Goal: Information Seeking & Learning: Learn about a topic

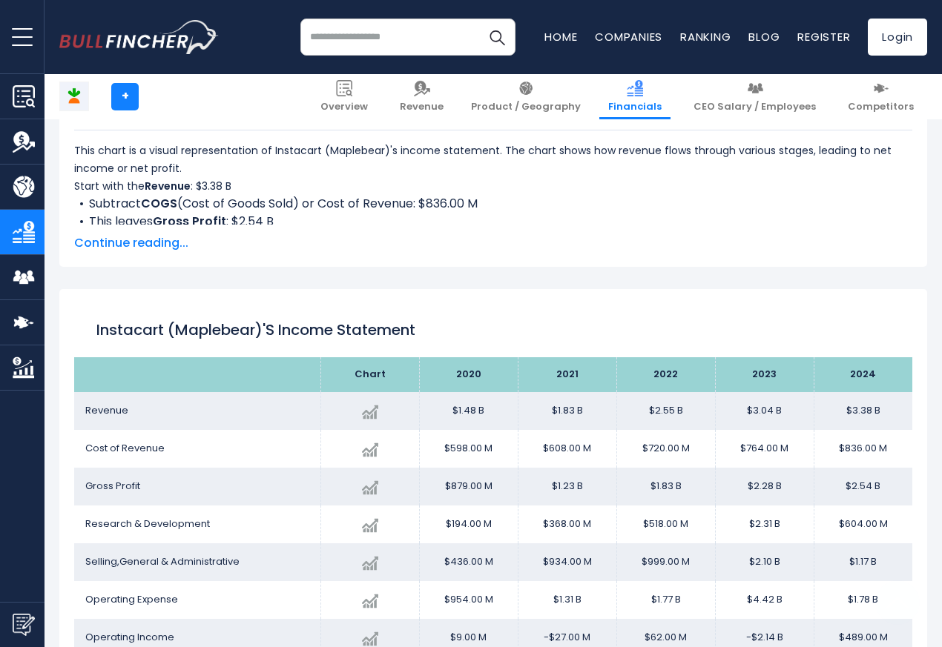
scroll to position [802, 0]
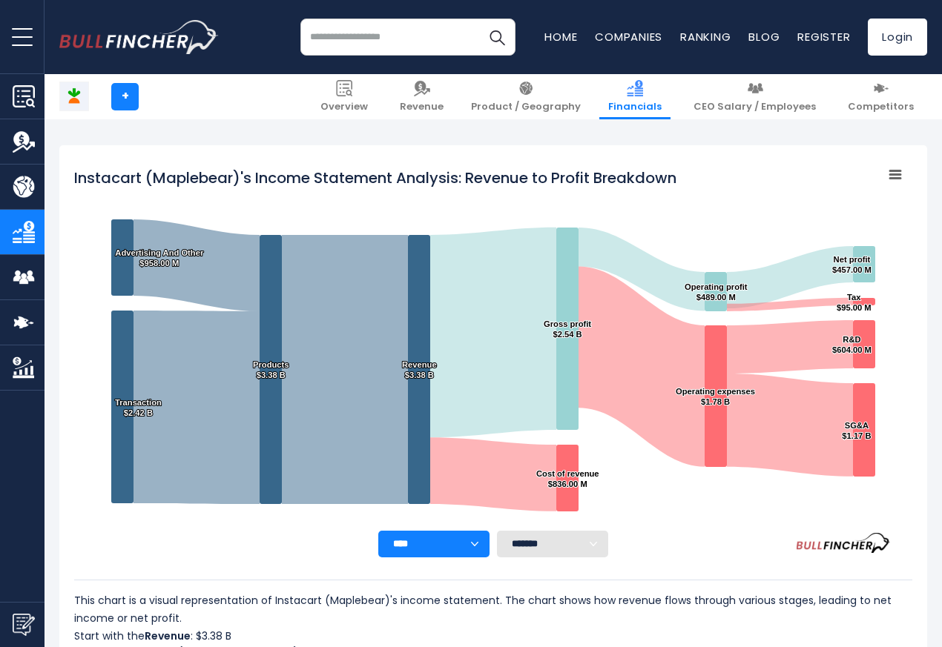
scroll to position [802, 0]
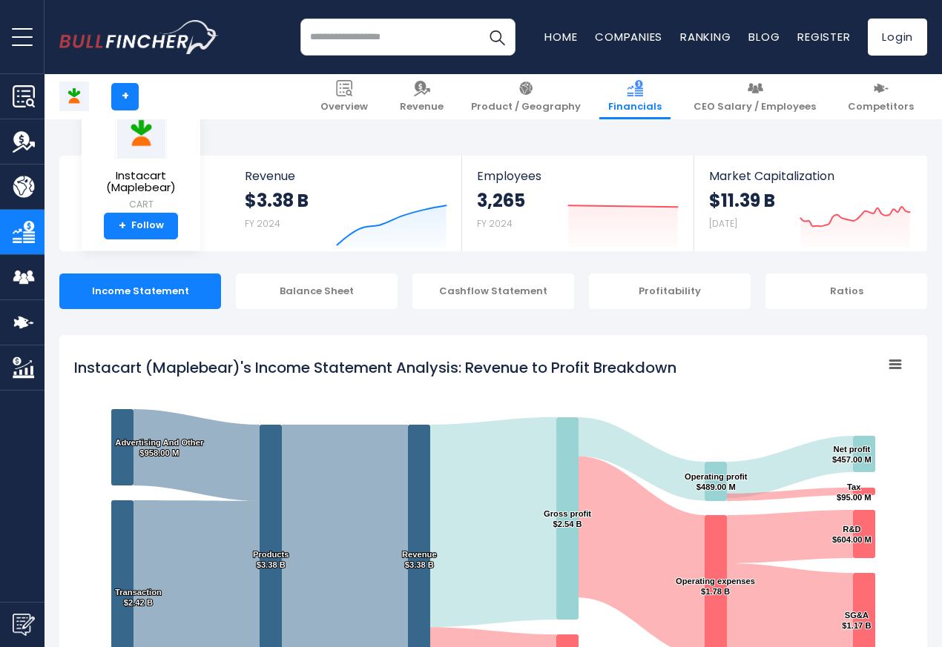
scroll to position [802, 0]
